Goal: Find specific page/section: Find specific page/section

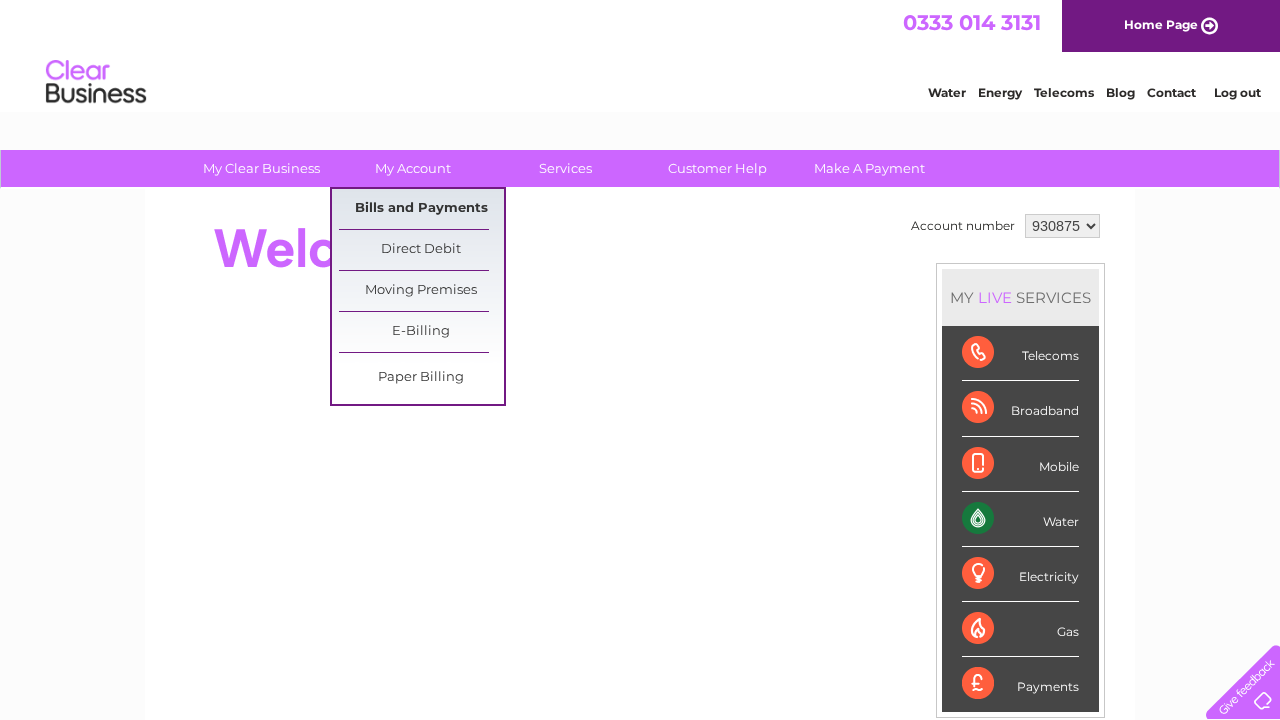
click at [407, 208] on link "Bills and Payments" at bounding box center [421, 209] width 165 height 40
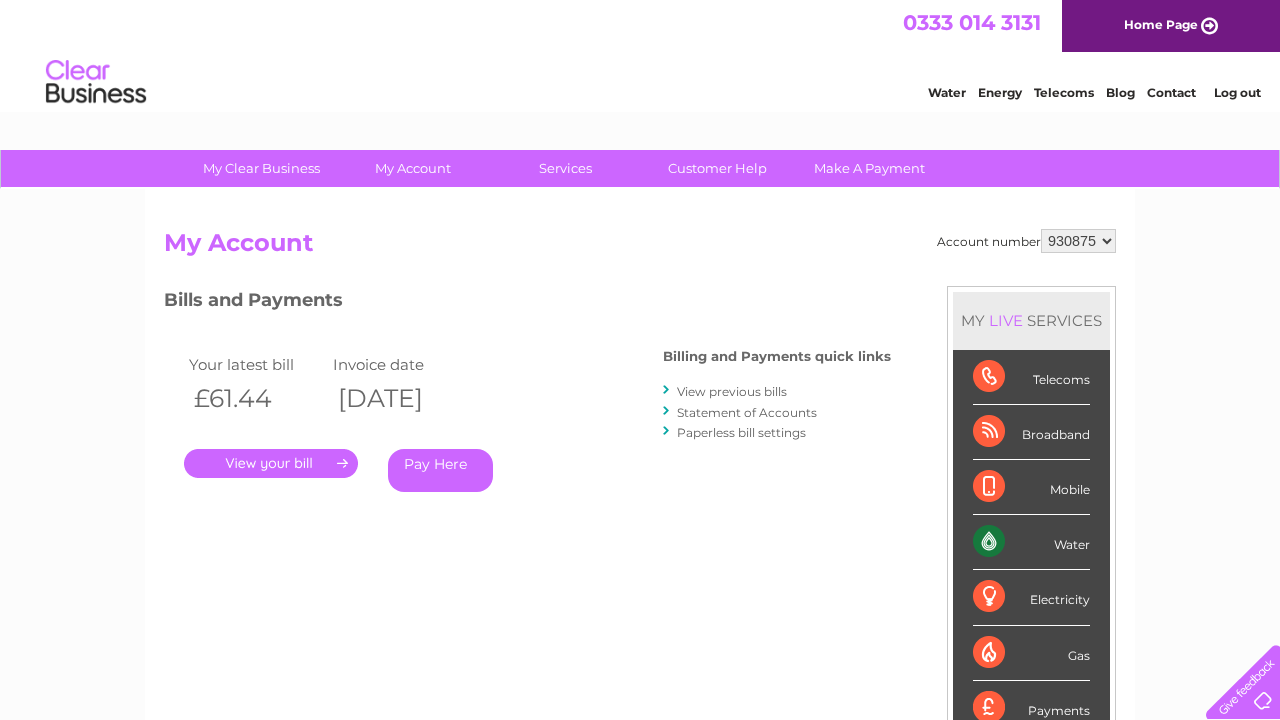
click at [700, 390] on link "View previous bills" at bounding box center [732, 391] width 110 height 15
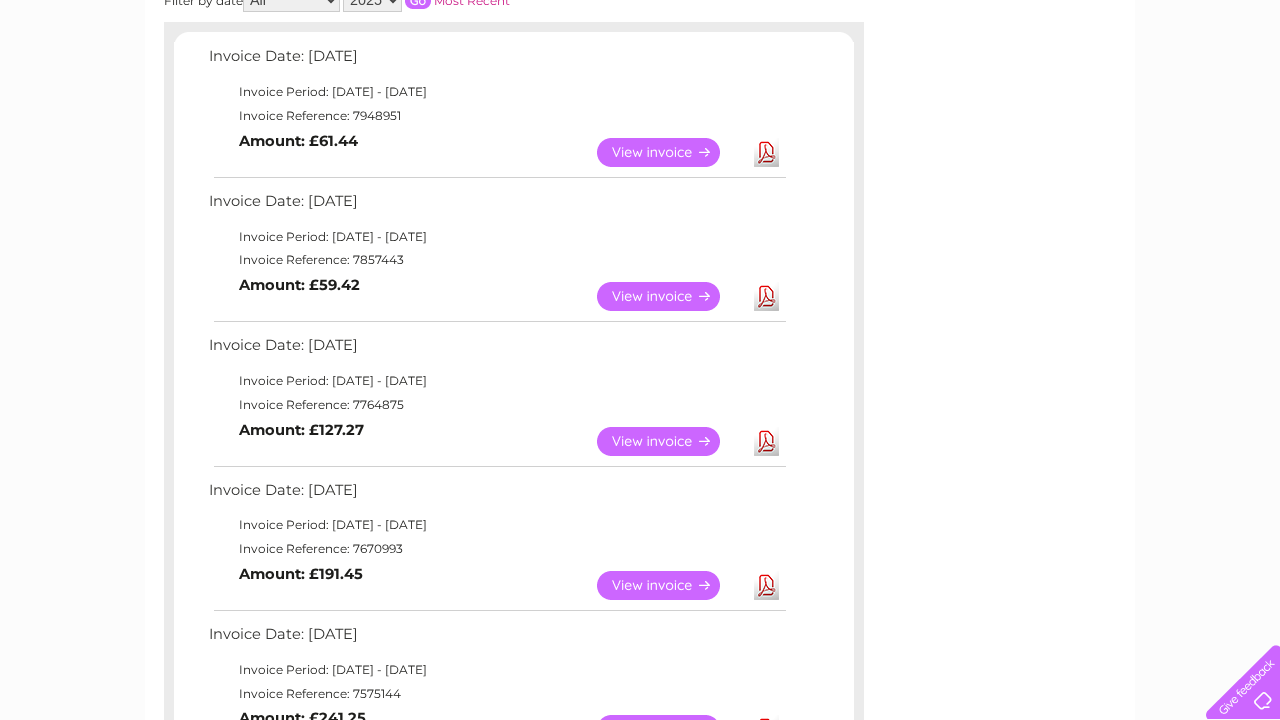
scroll to position [340, 0]
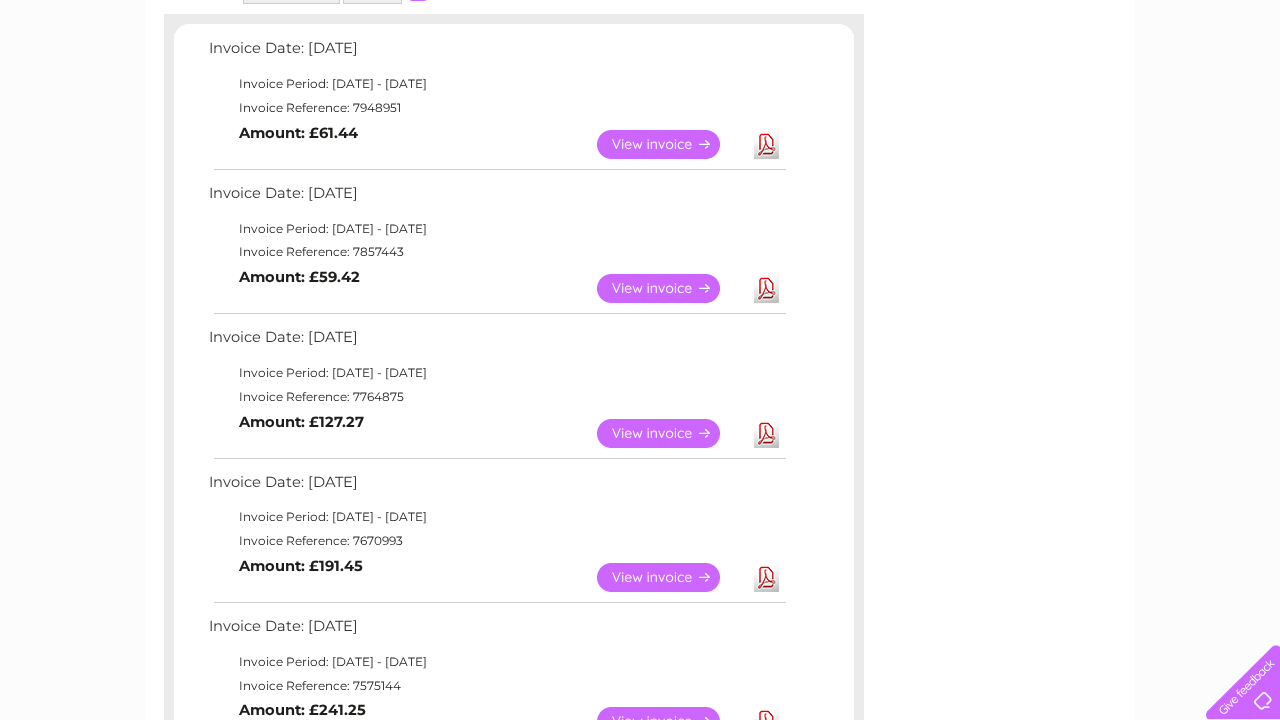
click at [639, 419] on link "View" at bounding box center [670, 433] width 147 height 29
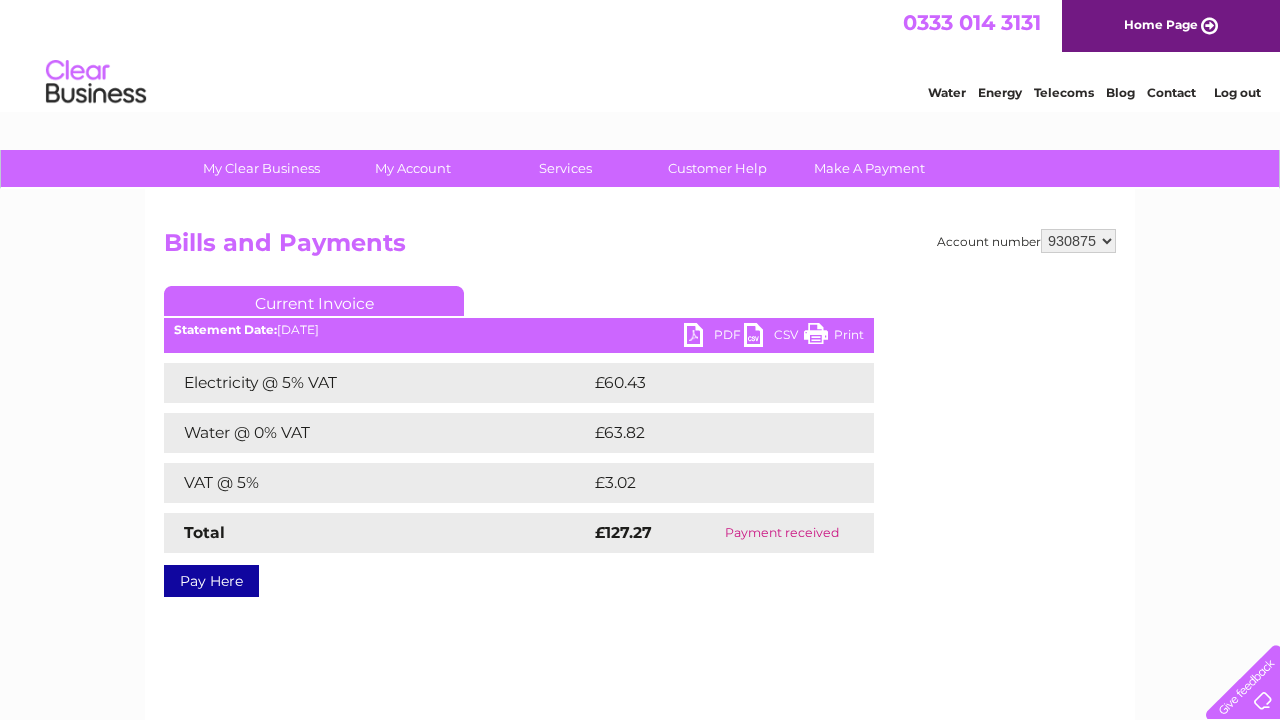
click at [229, 9] on div "0333 014 3131 Home Page" at bounding box center [640, 26] width 1280 height 52
